Goal: Submit feedback/report problem: Submit feedback/report problem

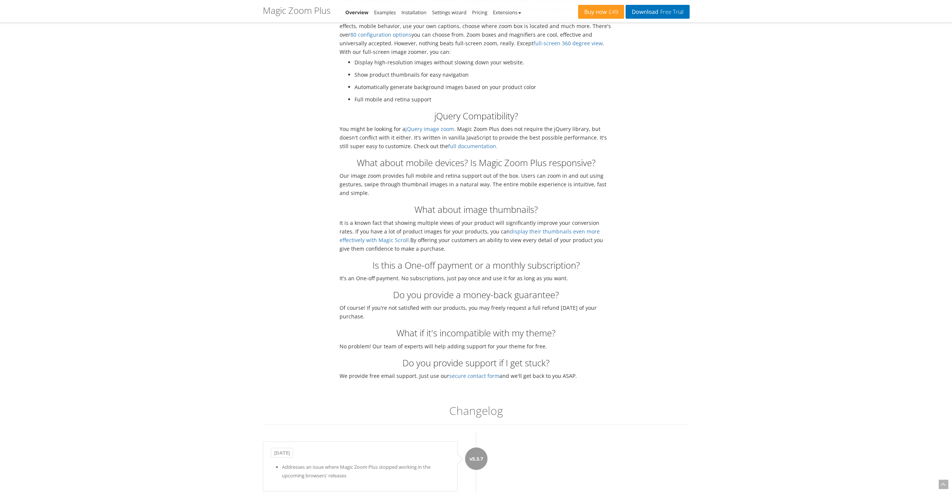
scroll to position [2179, 0]
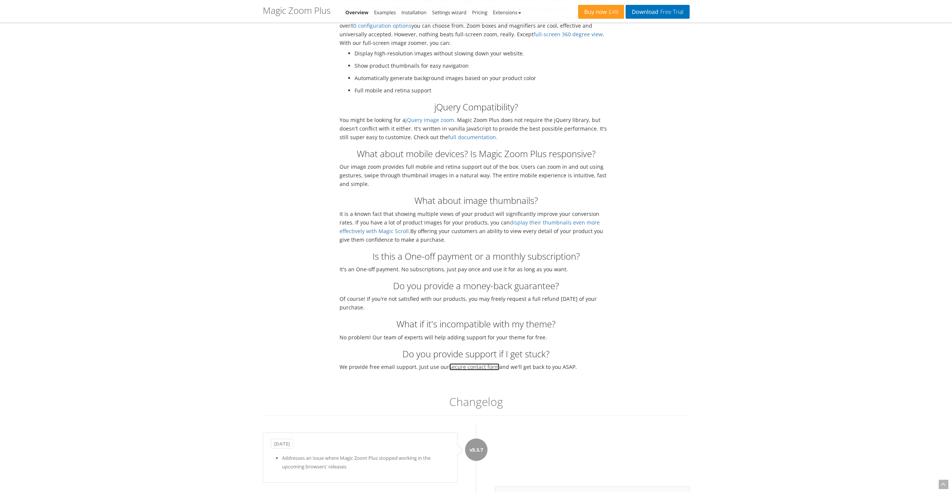
click at [466, 363] on link "secure contact form" at bounding box center [474, 366] width 50 height 7
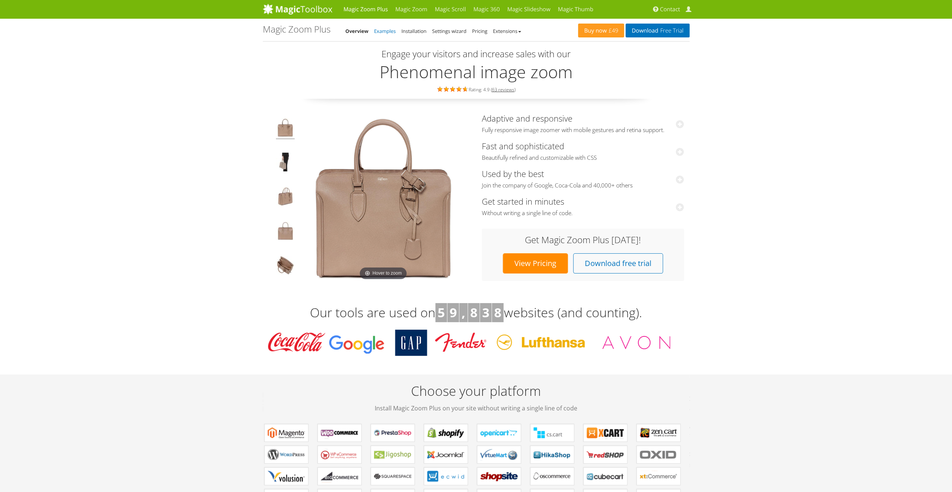
click at [390, 32] on link "Examples" at bounding box center [385, 31] width 22 height 7
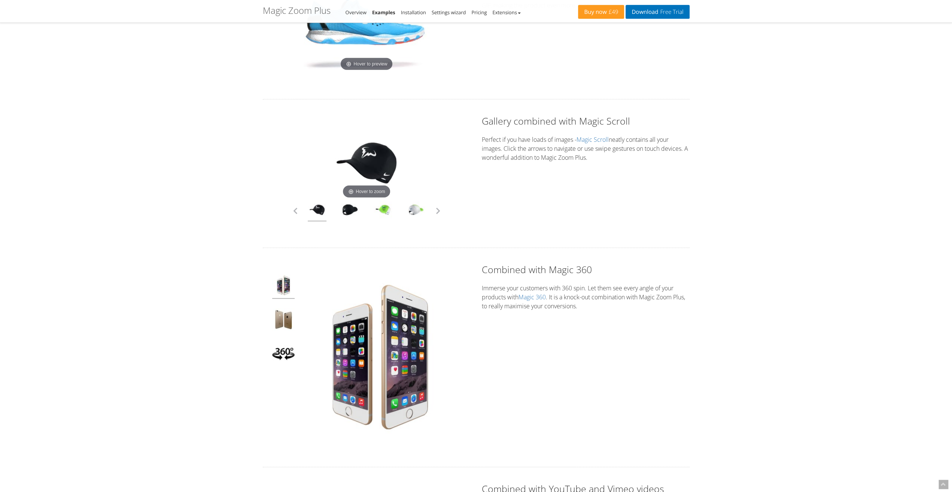
scroll to position [1868, 0]
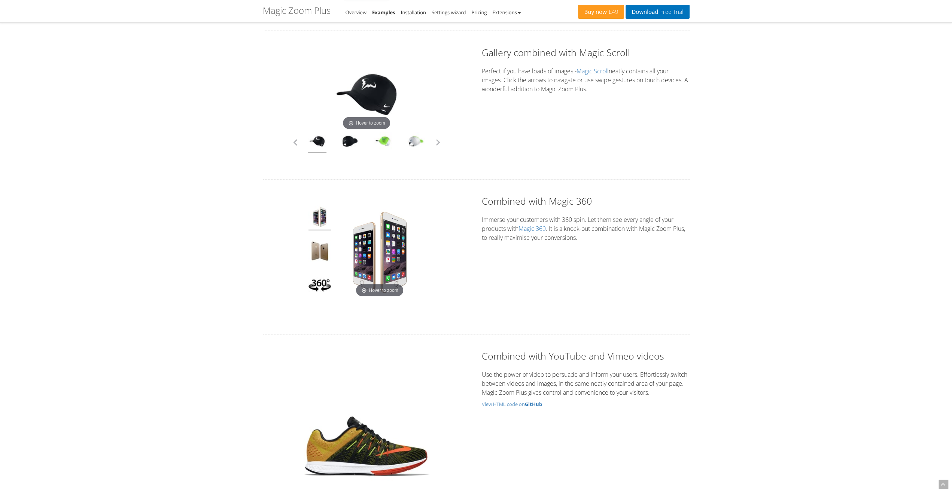
drag, startPoint x: 951, startPoint y: 333, endPoint x: 947, endPoint y: 408, distance: 75.3
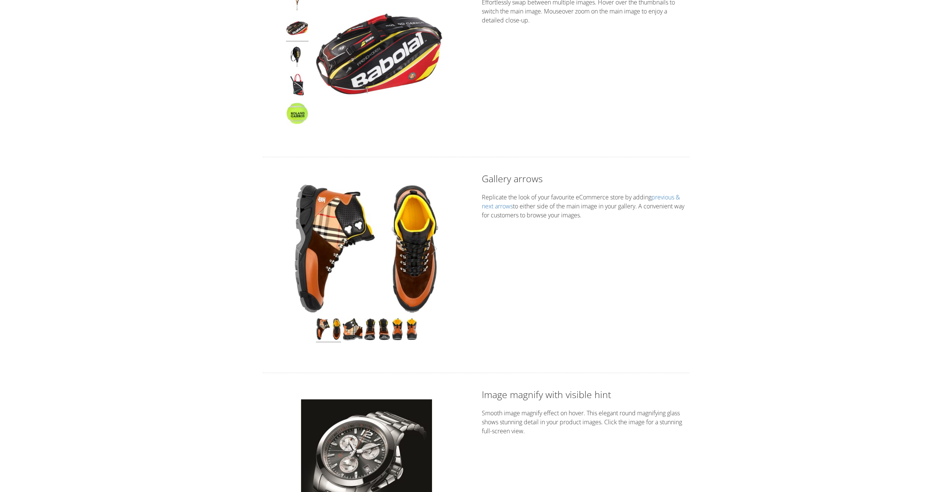
scroll to position [0, 0]
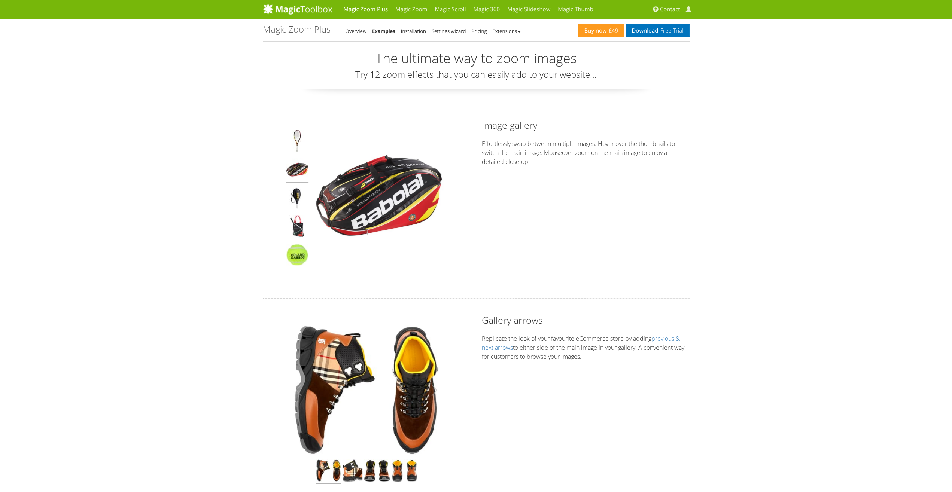
click at [498, 31] on link "Extensions" at bounding box center [506, 31] width 28 height 7
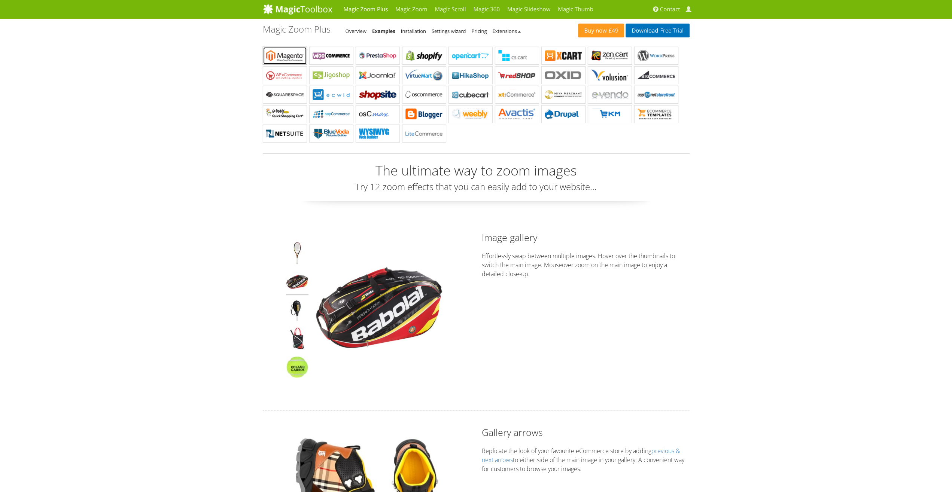
click at [286, 60] on b "Magic Zoom Plus for Magento" at bounding box center [284, 55] width 37 height 11
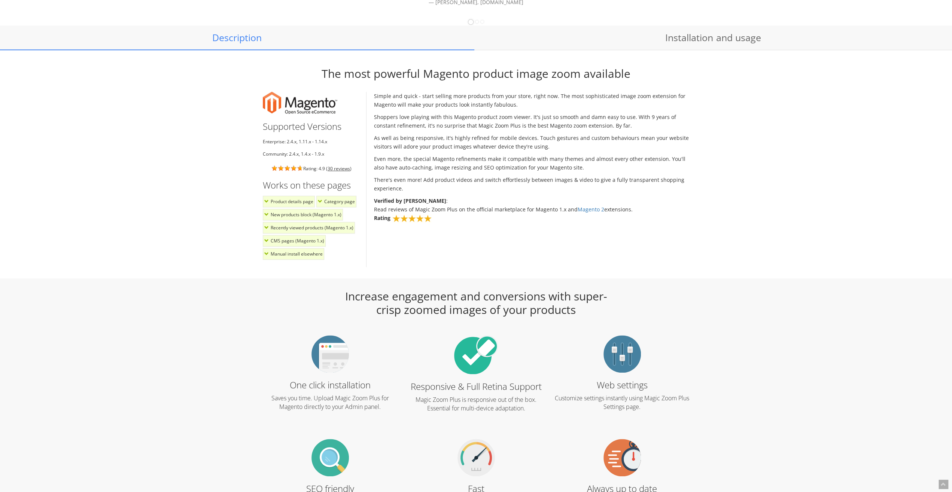
scroll to position [738, 0]
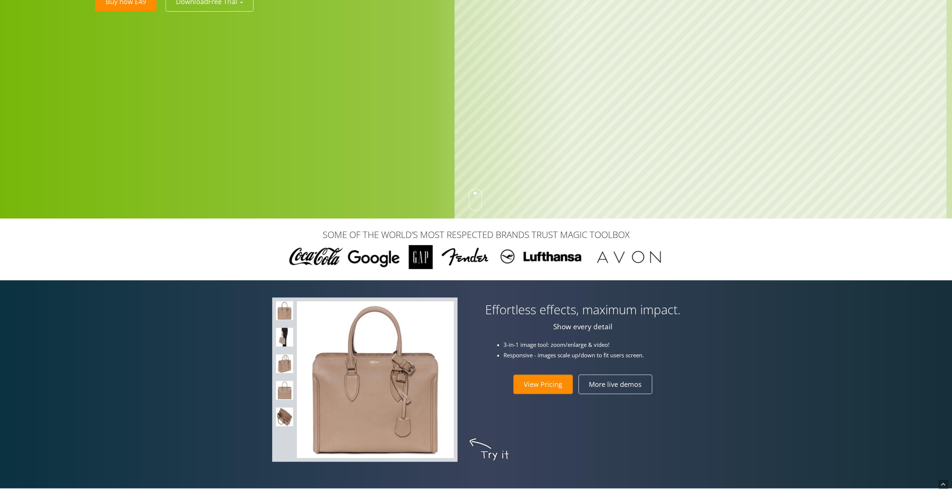
scroll to position [0, 0]
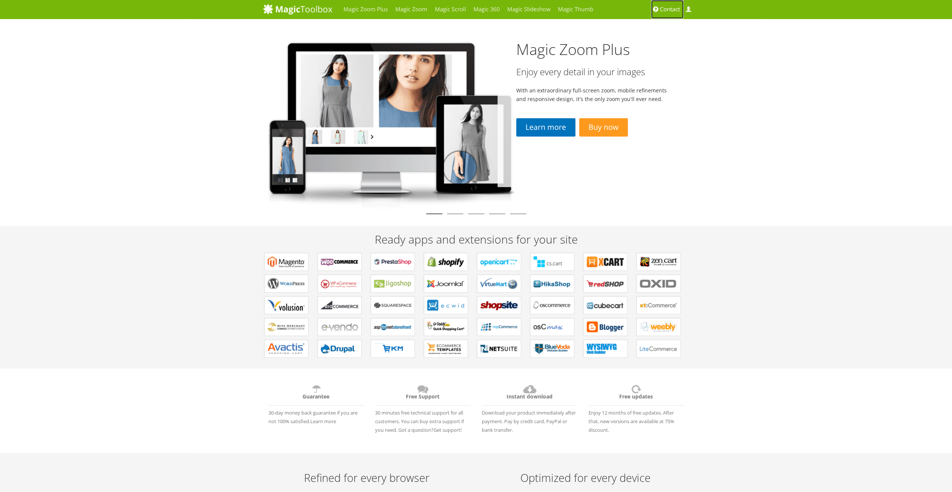
click at [666, 7] on span "Contact" at bounding box center [670, 9] width 20 height 7
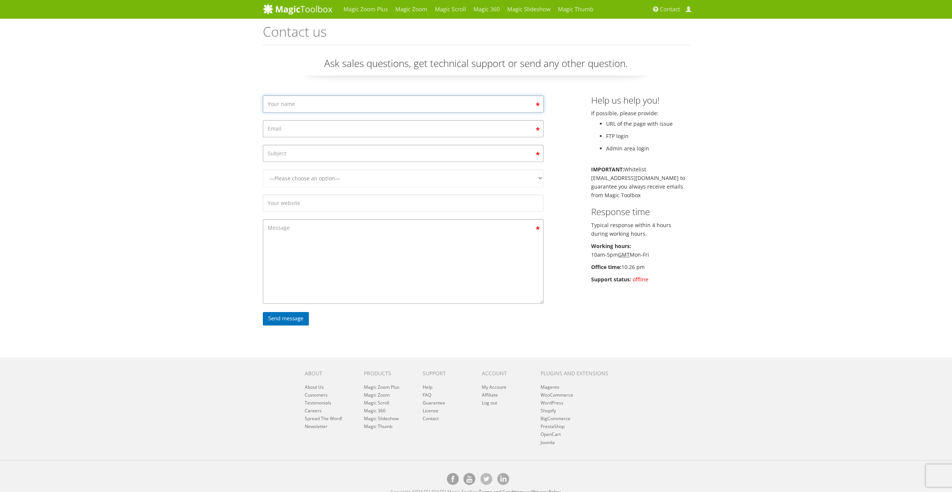
click at [307, 102] on input "Contact form" at bounding box center [403, 103] width 281 height 17
type input "[PERSON_NAME]"
click at [202, 143] on div "Magic Zoom Plus Magic Zoom Magic Scroll Magic 360 Magic Slideshow Magic Thumb" at bounding box center [476, 249] width 952 height 499
click at [323, 134] on input "Contact form" at bounding box center [403, 128] width 281 height 17
click at [327, 126] on input "Contact form" at bounding box center [403, 128] width 281 height 17
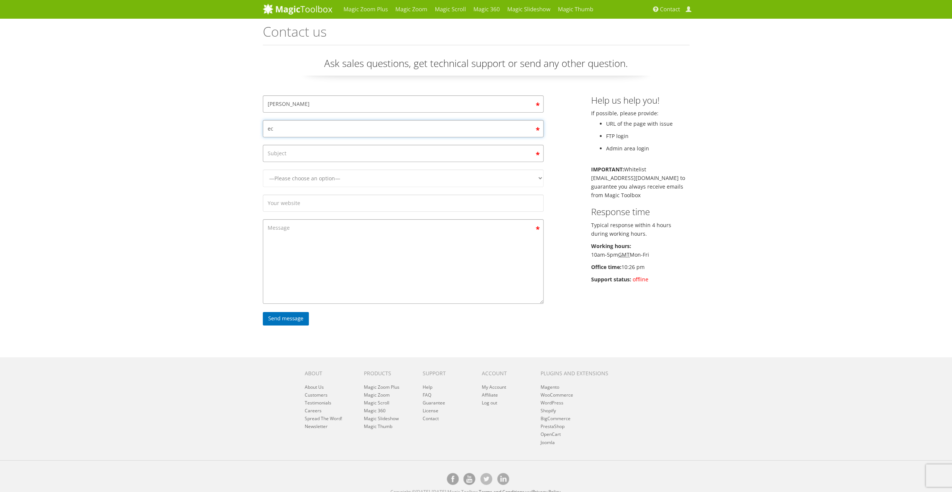
type input "e"
type input "[PERSON_NAME][EMAIL_ADDRESS][DOMAIN_NAME]"
type input "B"
type input "D"
type input "Magento extension does not work on latest iOS 26 Safari"
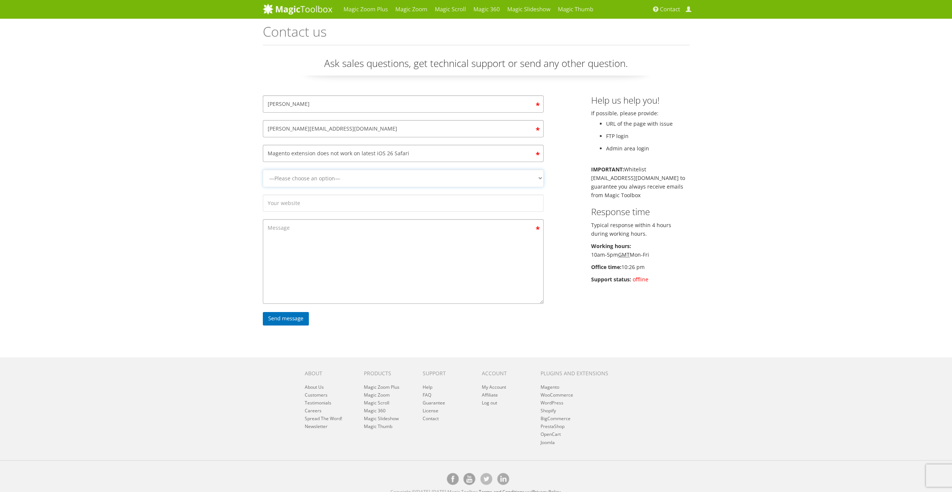
click at [263, 170] on select "—Please choose an option— Magic Zoom Magic Zoom Plus Magic Thumb Magic Slidesho…" at bounding box center [403, 179] width 281 height 18
select select "Magic Zoom Plus"
click option "Magic Zoom Plus" at bounding box center [0, 0] width 0 height 0
click at [299, 199] on input "Contact form" at bounding box center [403, 203] width 281 height 17
click at [286, 204] on input "Contact form" at bounding box center [403, 203] width 281 height 17
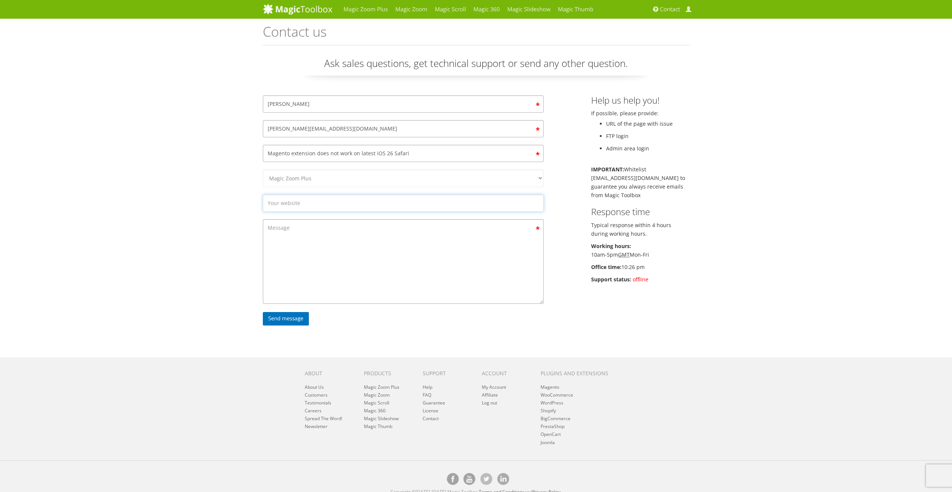
paste input "[URL][DOMAIN_NAME]"
type input "[URL][DOMAIN_NAME]"
click at [293, 237] on textarea "Contact form" at bounding box center [403, 261] width 281 height 85
click at [336, 250] on textarea "Contact form" at bounding box center [403, 261] width 281 height 85
paste textarea "On Safari browser for iOS 26, the thumbnail switcher does not work. The followi…"
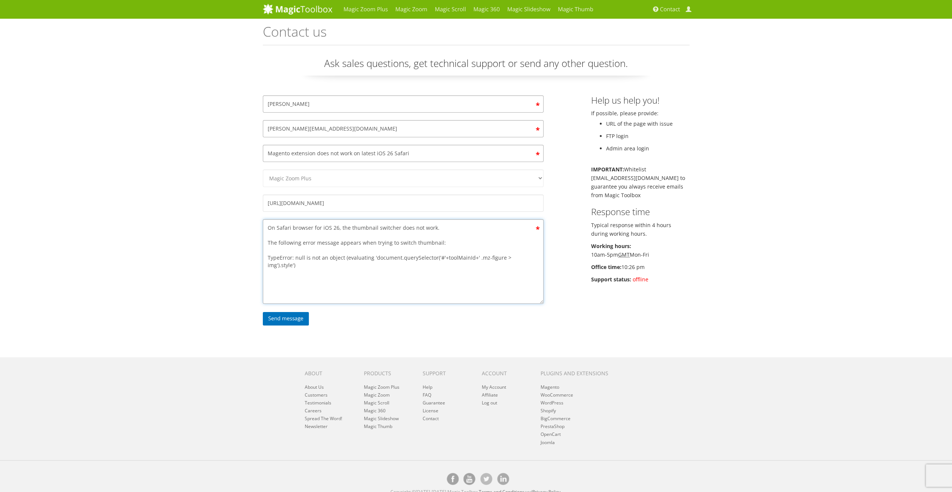
paste textarea "The line erroring out is this: app/code/MagicToolbox/MagicZoomPlus/view/fronten…"
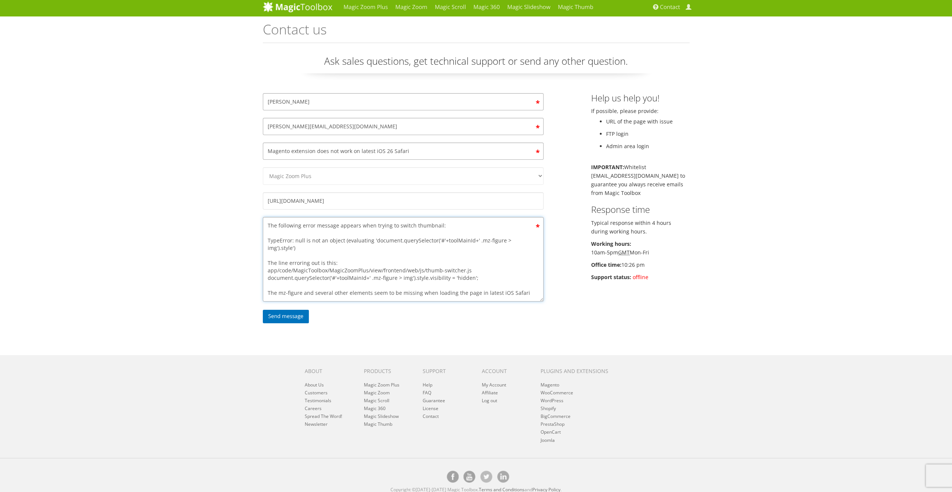
scroll to position [4, 0]
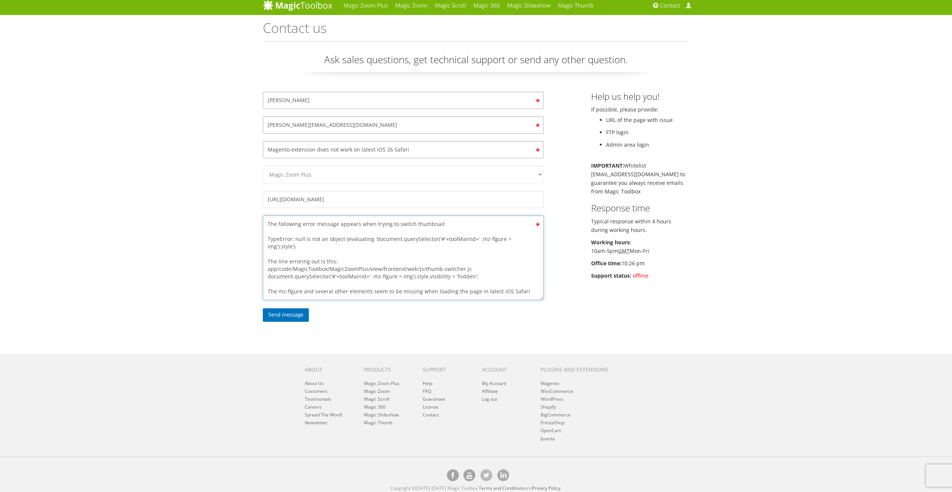
click at [302, 288] on textarea "On Safari browser for iOS 26, the thumbnail switcher does not work. The followi…" at bounding box center [403, 258] width 281 height 85
click at [529, 289] on textarea "On Safari browser for iOS 26, the thumbnail switcher does not work. The followi…" at bounding box center [403, 258] width 281 height 85
type textarea "On Safari browser for iOS 26, the thumbnail switcher does not work. The followi…"
drag, startPoint x: 626, startPoint y: 325, endPoint x: 654, endPoint y: 315, distance: 29.4
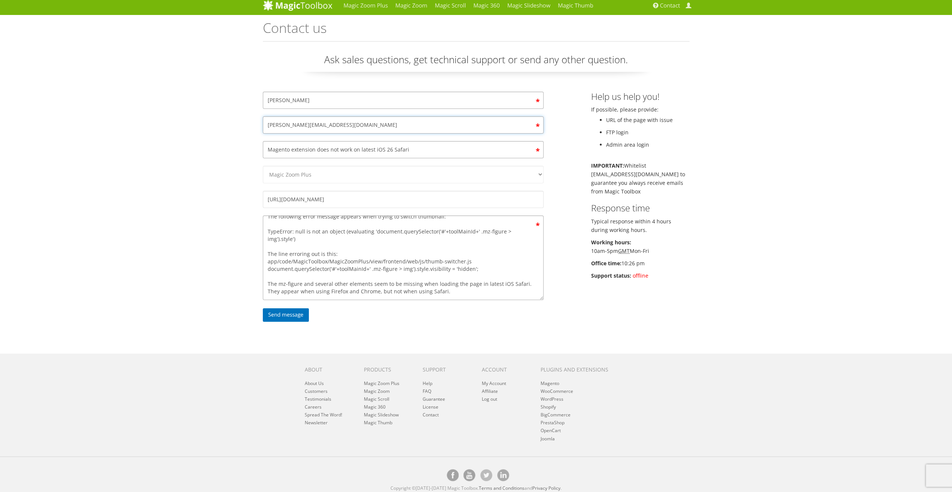
click at [273, 119] on input "[PERSON_NAME][EMAIL_ADDRESS][DOMAIN_NAME]" at bounding box center [403, 124] width 281 height 17
type input "[EMAIL_ADDRESS][DOMAIN_NAME]"
click at [188, 122] on div "Magic Zoom Plus Magic Zoom Magic Scroll Magic 360 Magic Slideshow Magic Thumb" at bounding box center [476, 245] width 952 height 499
click at [291, 147] on input "Magento extension does not work on latest iOS 26 Safari" at bounding box center [403, 149] width 281 height 17
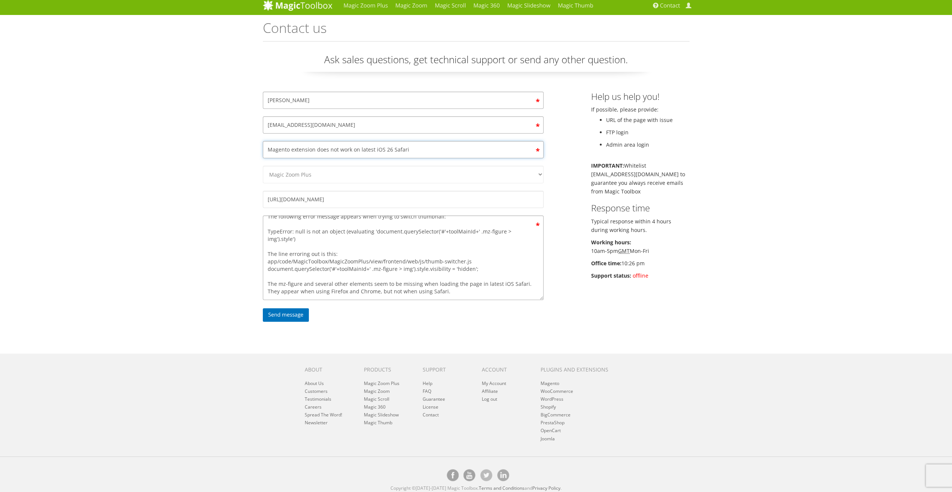
click at [324, 148] on input "Magento extension does not work on latest iOS 26 Safari" at bounding box center [403, 149] width 281 height 17
click at [345, 149] on input "Magento extension does not work on latest iOS 26 Safari" at bounding box center [403, 149] width 281 height 17
click at [351, 148] on input "Magento extension does not work on latest iOS 26 Safari" at bounding box center [403, 149] width 281 height 17
click at [434, 149] on input "Magento extension does not work on latest iOS 26 Safari" at bounding box center [403, 149] width 281 height 17
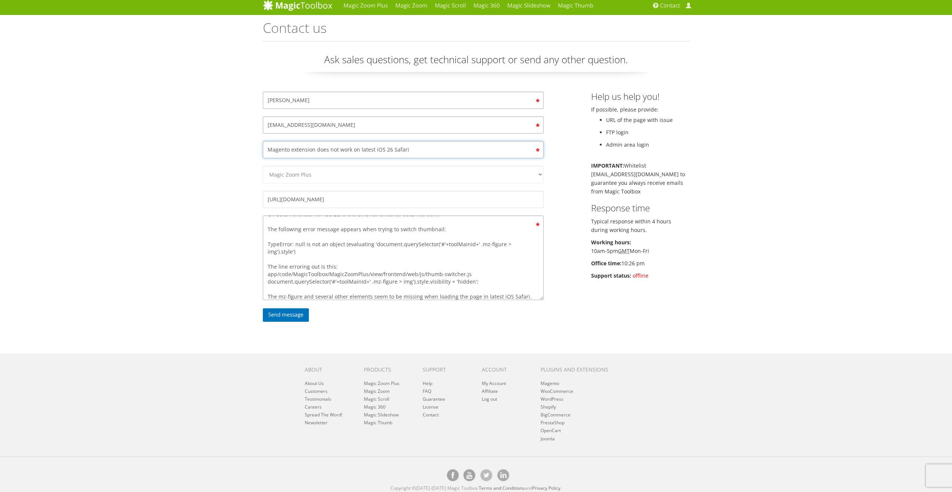
scroll to position [0, 0]
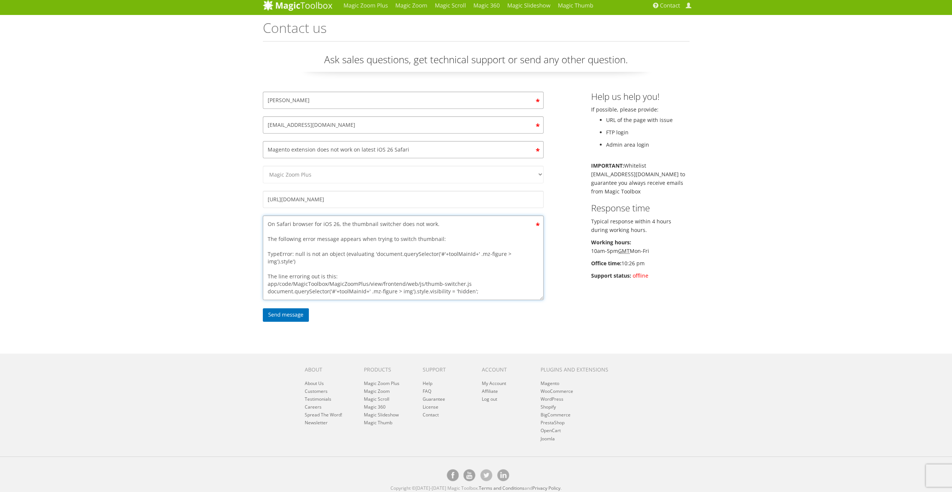
click at [438, 220] on textarea "On Safari browser for iOS 26, the thumbnail switcher does not work. The followi…" at bounding box center [403, 258] width 281 height 85
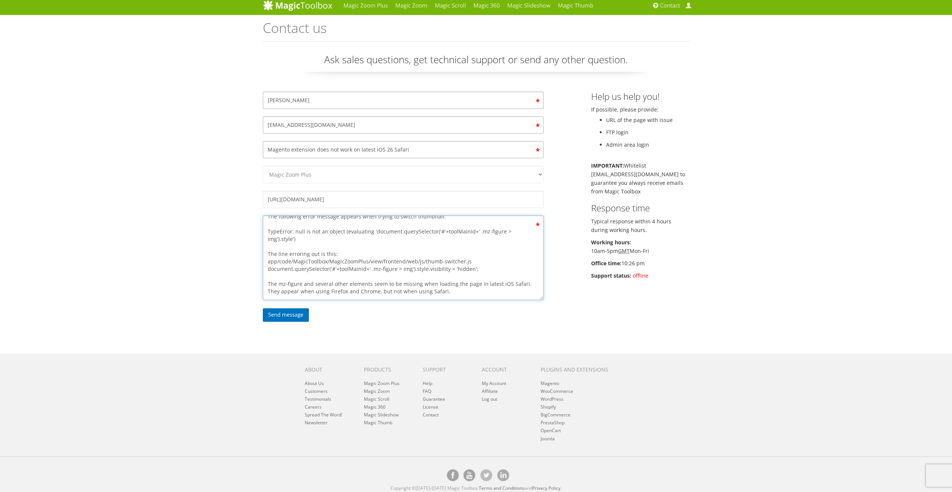
scroll to position [37, 0]
click at [461, 281] on textarea "On Safari browser for iOS 26, the thumbnail switcher does not work. The followi…" at bounding box center [403, 258] width 281 height 85
click at [295, 316] on input "Send message" at bounding box center [286, 314] width 46 height 13
